Goal: Task Accomplishment & Management: Use online tool/utility

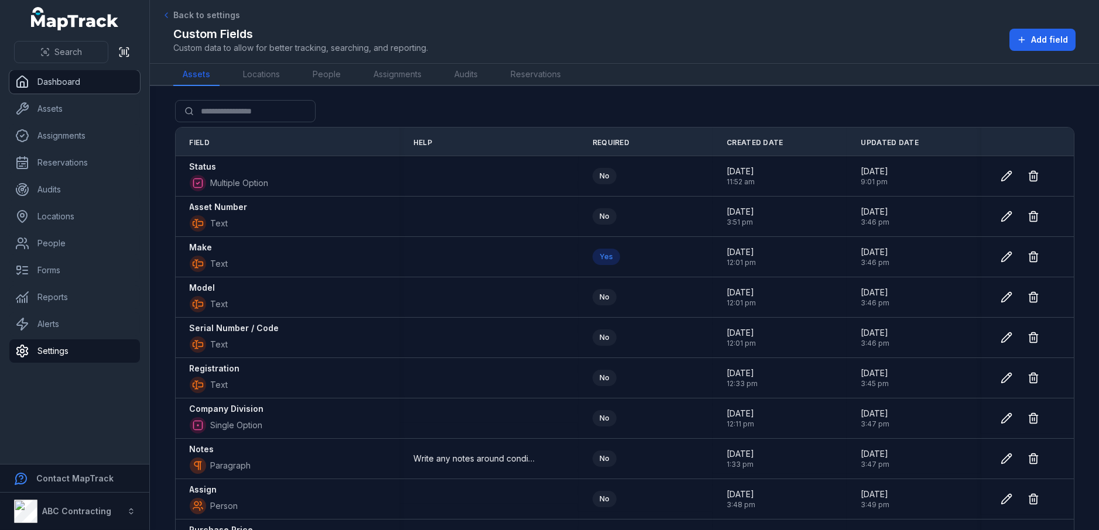
click at [83, 76] on link "Dashboard" at bounding box center [74, 81] width 131 height 23
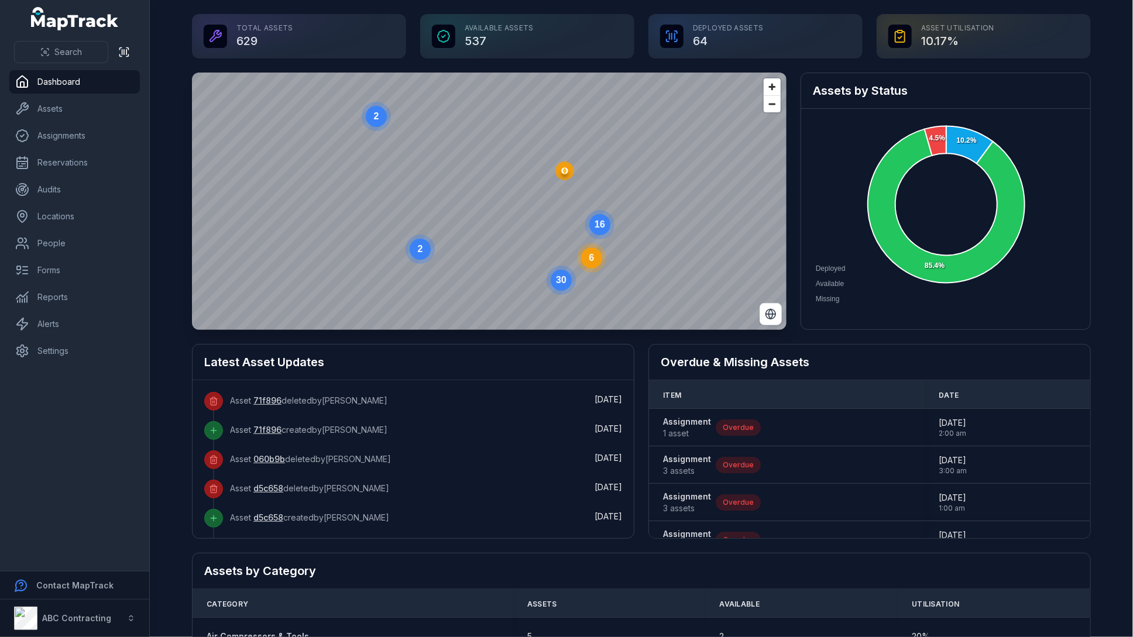
click at [1098, 94] on main "Total Assets 629 Available Assets 537 Deployed Assets 64 Asset utilisation 10.1…" at bounding box center [641, 318] width 983 height 637
click at [63, 242] on link "People" at bounding box center [74, 243] width 131 height 23
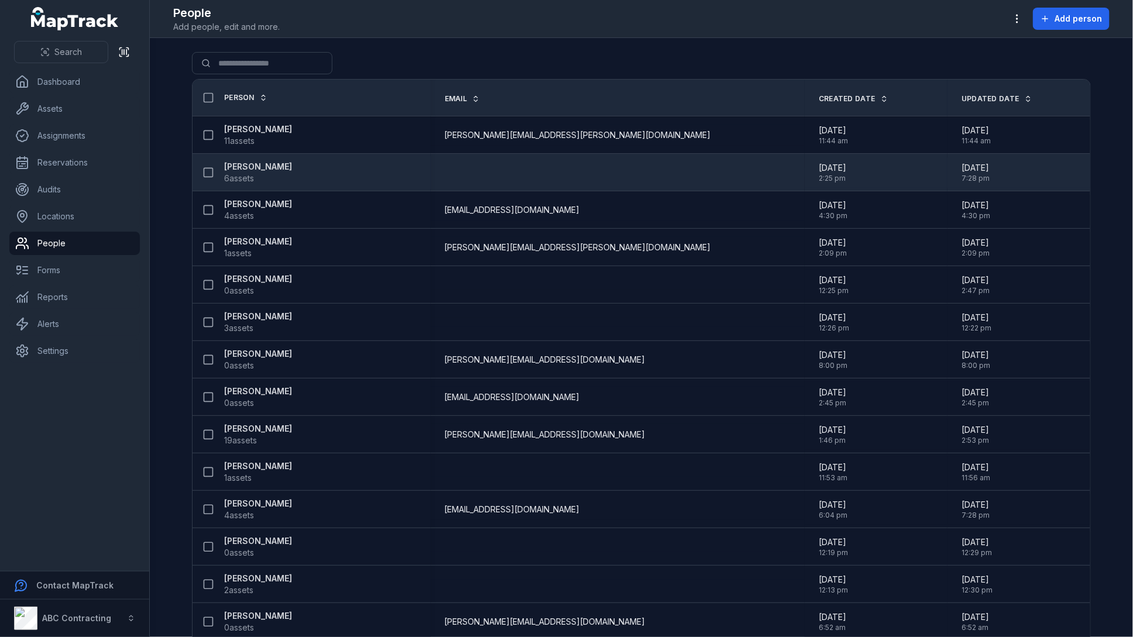
click at [253, 163] on strong "[PERSON_NAME]" at bounding box center [258, 167] width 68 height 12
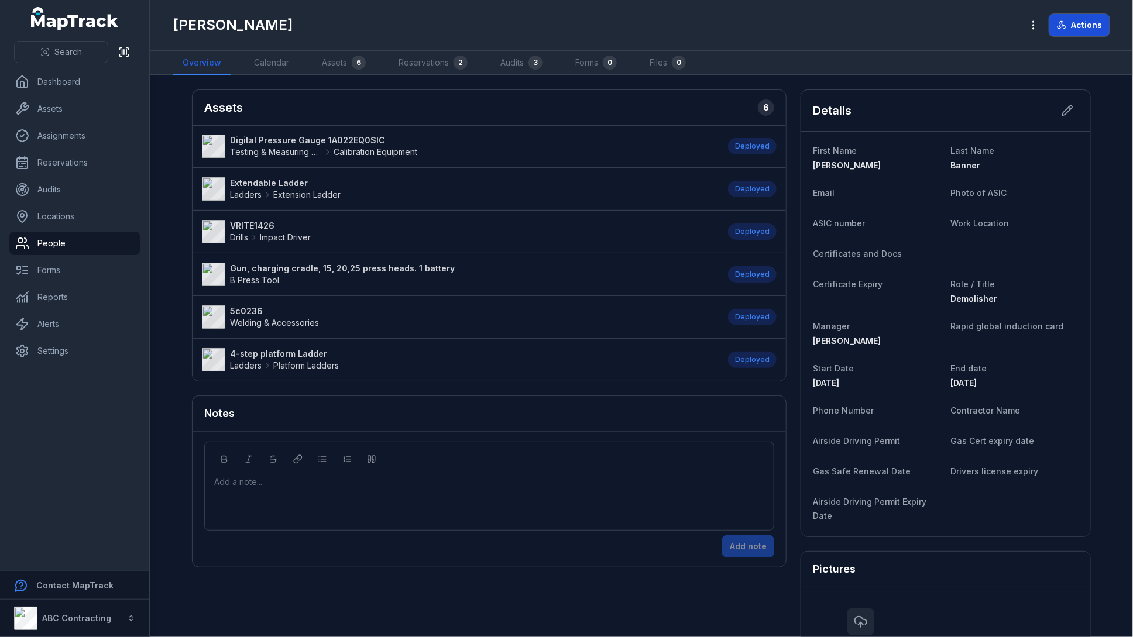
click at [1081, 32] on button "Actions" at bounding box center [1080, 25] width 60 height 22
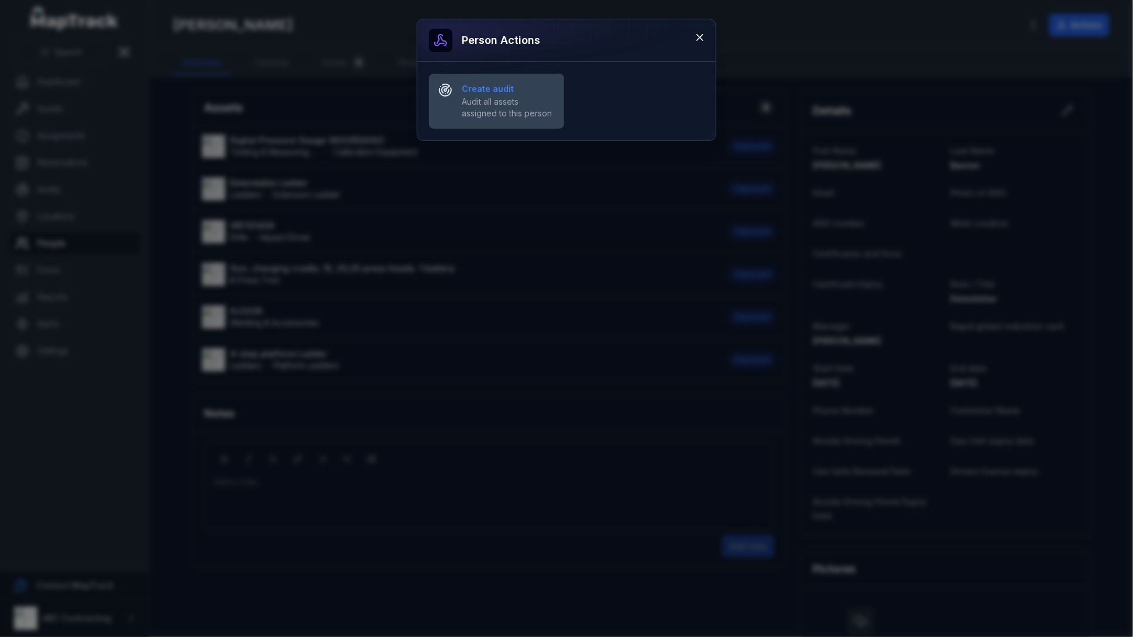
click at [515, 102] on span "Audit all assets assigned to this person" at bounding box center [508, 107] width 93 height 23
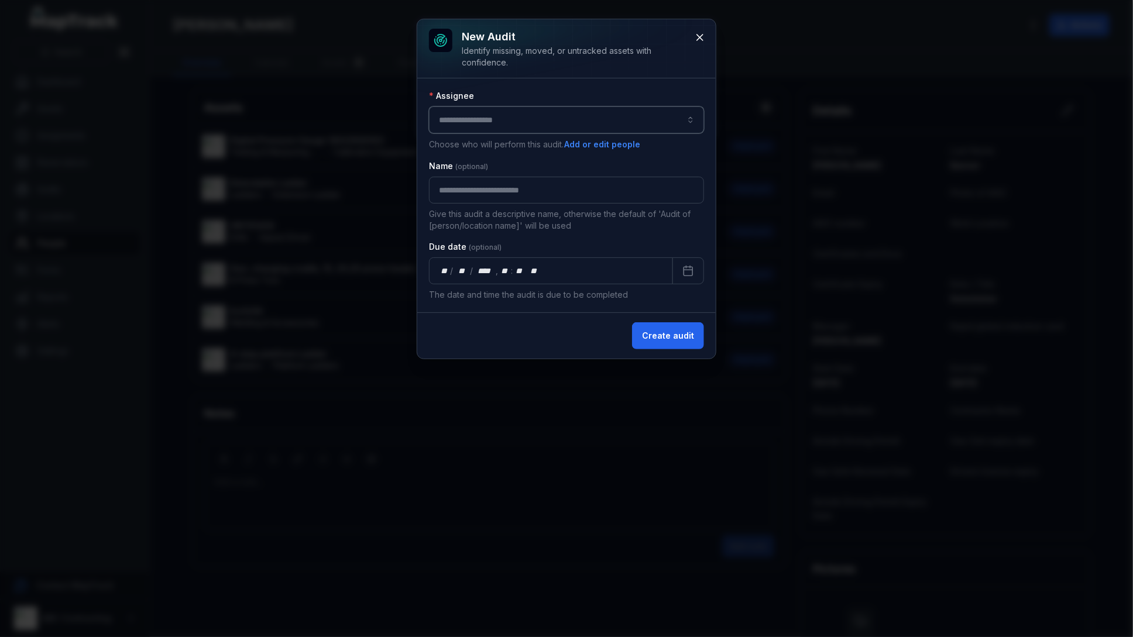
click at [509, 119] on input "audit-add:assignee_id-label" at bounding box center [566, 120] width 275 height 27
click at [510, 149] on div "[PERSON_NAME]" at bounding box center [566, 151] width 251 height 12
type input "********"
click at [502, 187] on input "text" at bounding box center [566, 190] width 275 height 27
click at [711, 159] on div "**********" at bounding box center [566, 195] width 299 height 234
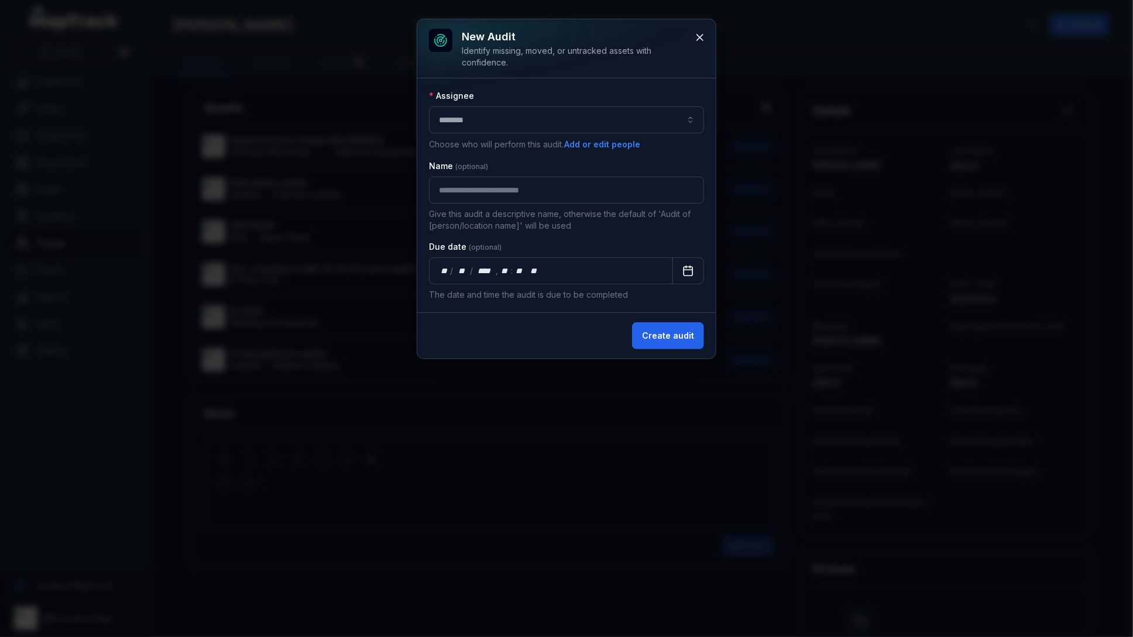
click at [690, 267] on rect "Calendar" at bounding box center [688, 271] width 9 height 9
click at [680, 338] on button "Create audit" at bounding box center [668, 336] width 72 height 27
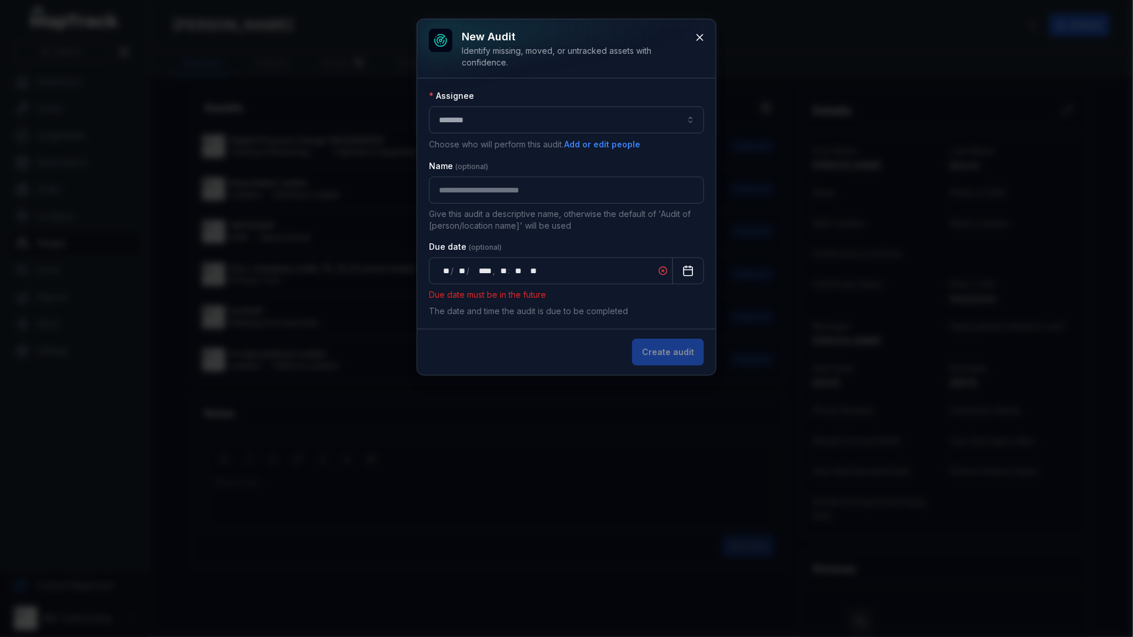
click at [687, 267] on rect "Calendar" at bounding box center [688, 271] width 9 height 9
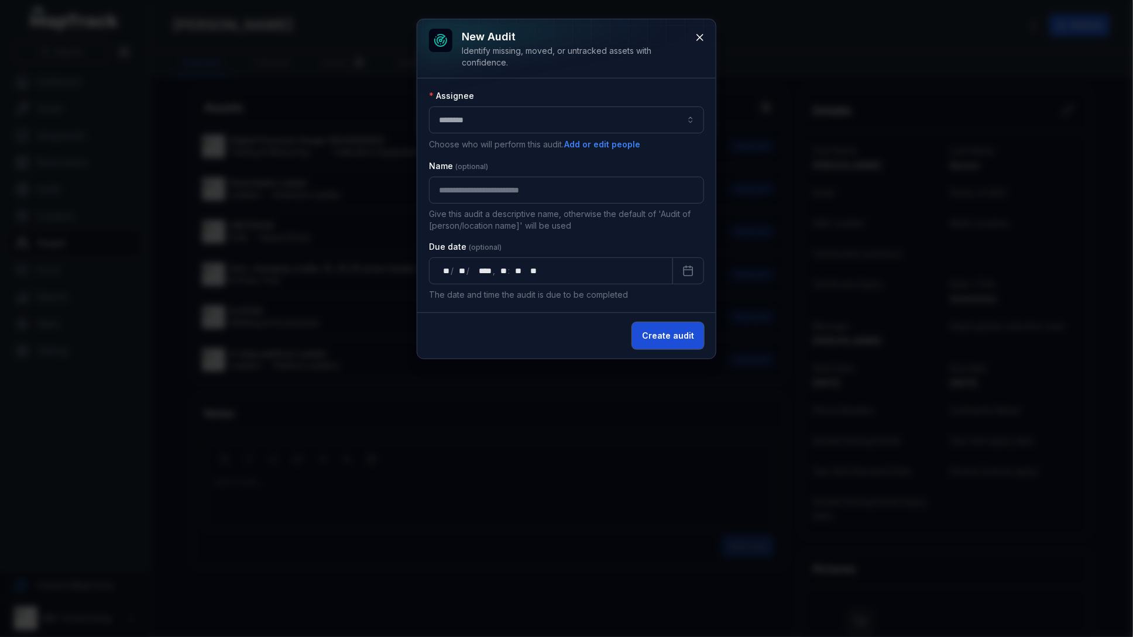
click at [680, 336] on button "Create audit" at bounding box center [668, 336] width 72 height 27
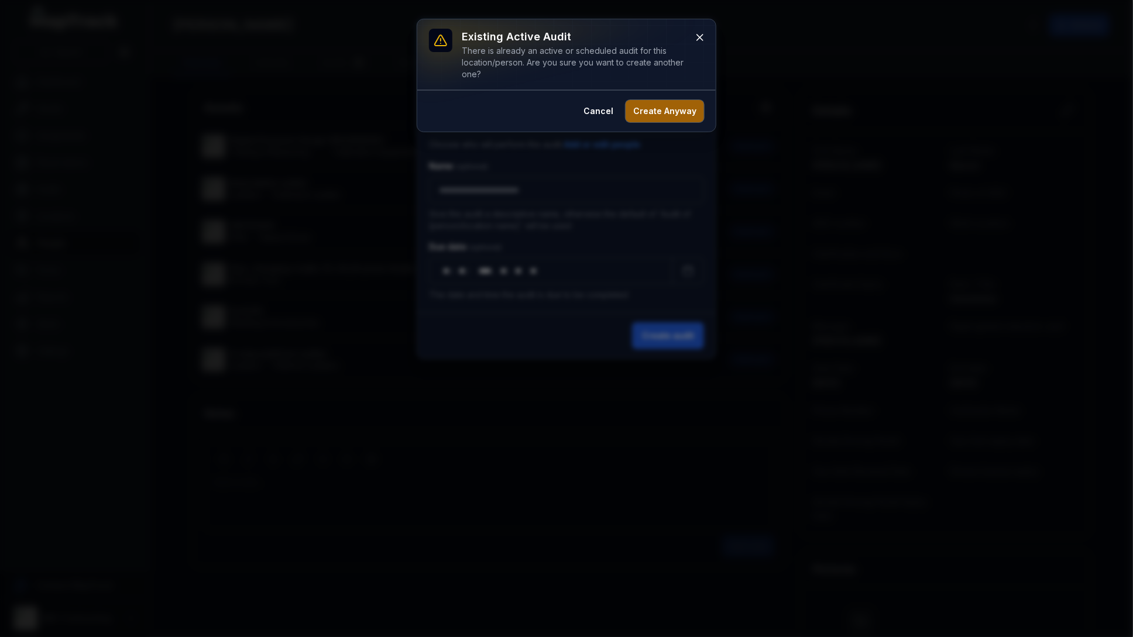
click at [656, 111] on button "Create Anyway" at bounding box center [665, 111] width 78 height 22
